Goal: Task Accomplishment & Management: Use online tool/utility

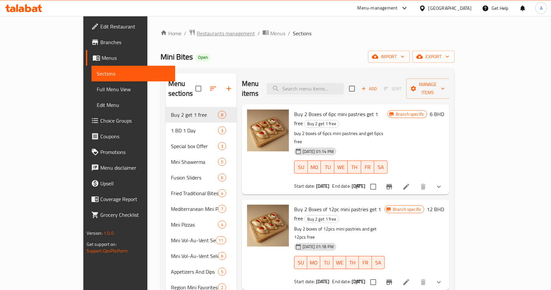
click at [197, 33] on span "Restaurants management" at bounding box center [226, 33] width 58 height 8
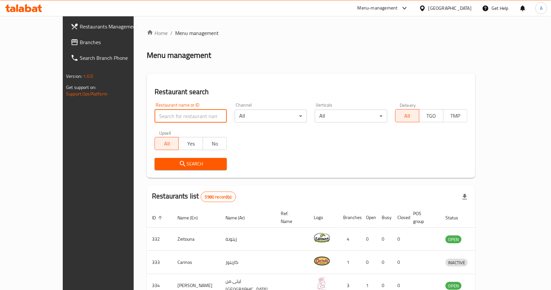
click at [166, 119] on input "search" at bounding box center [191, 116] width 72 height 13
type input "[PERSON_NAME]"
click button "Search" at bounding box center [191, 164] width 72 height 12
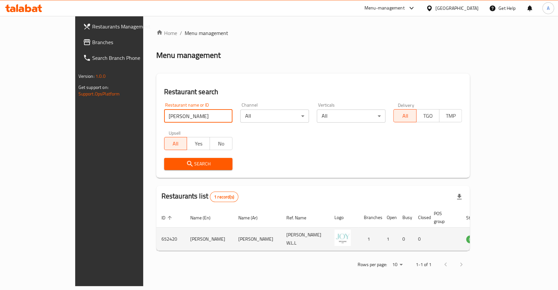
click at [518, 237] on td "enhanced table" at bounding box center [507, 239] width 23 height 23
click at [507, 238] on icon "enhanced table" at bounding box center [506, 239] width 2 height 3
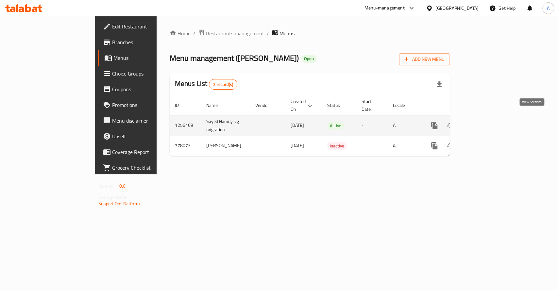
click at [485, 123] on icon "enhanced table" at bounding box center [482, 126] width 6 height 6
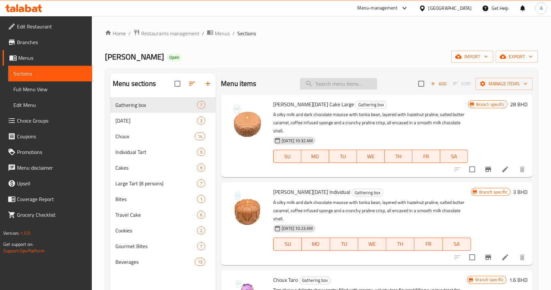
click at [322, 83] on input "search" at bounding box center [338, 83] width 77 height 11
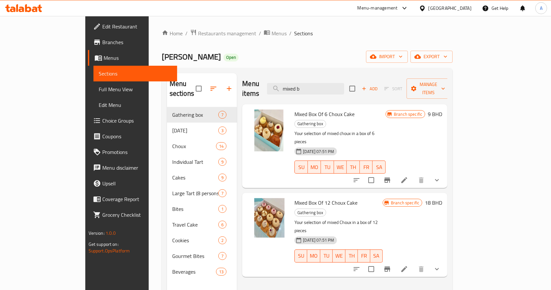
type input "mixed b"
click at [441, 176] on icon "show more" at bounding box center [437, 180] width 8 height 8
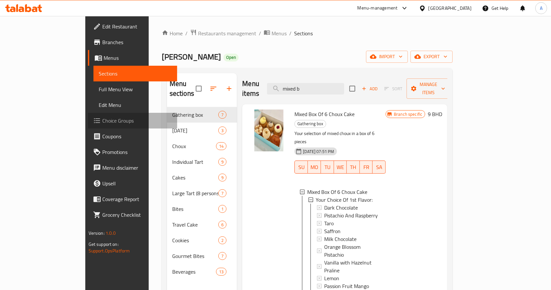
click at [102, 122] on span "Choice Groups" at bounding box center [137, 121] width 70 height 8
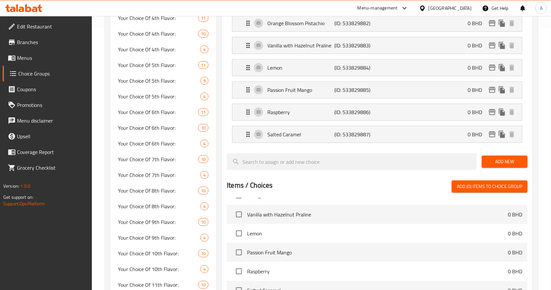
scroll to position [349, 0]
